Goal: Information Seeking & Learning: Learn about a topic

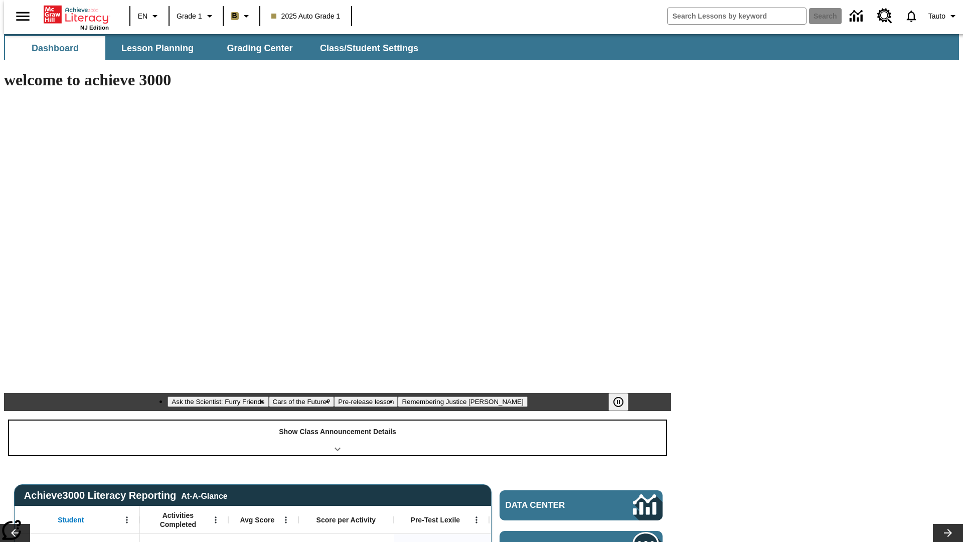
click at [337, 420] on div "Show Class Announcement Details" at bounding box center [337, 437] width 657 height 35
